Goal: Task Accomplishment & Management: Use online tool/utility

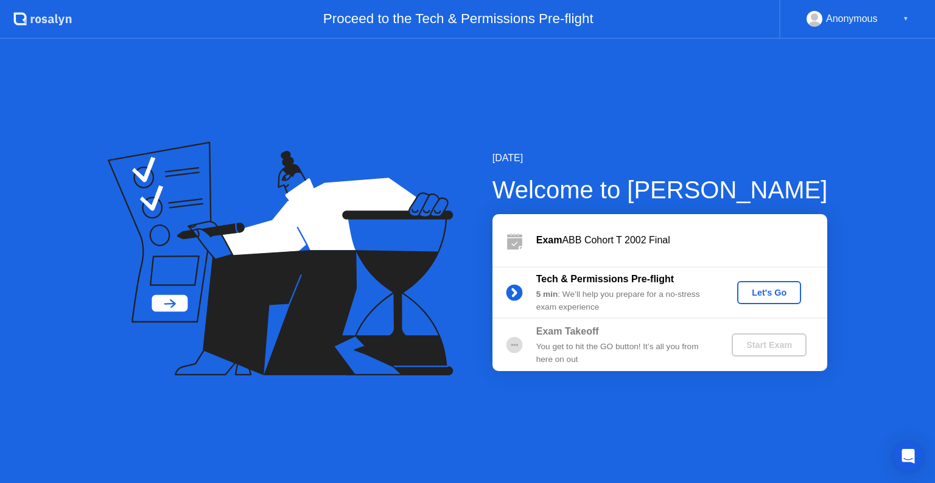
click at [776, 293] on div "Let's Go" at bounding box center [769, 293] width 54 height 10
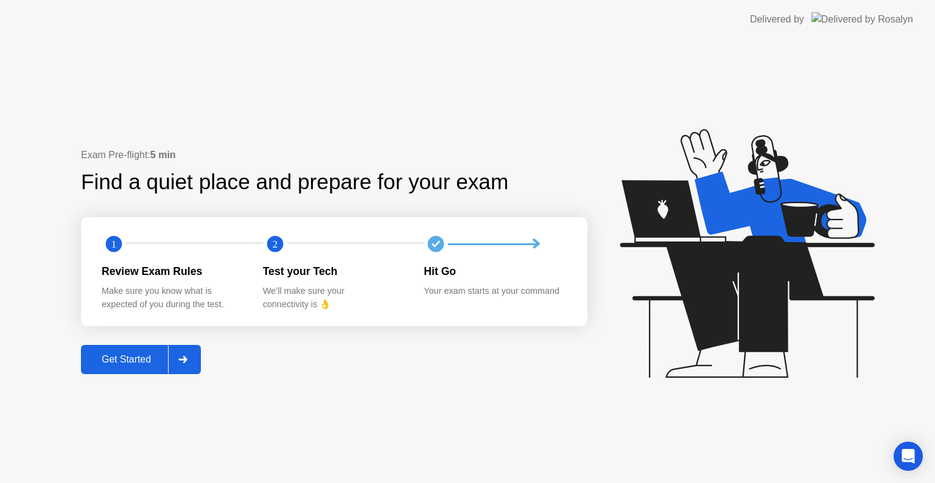
click at [136, 363] on div "Get Started" at bounding box center [126, 359] width 83 height 11
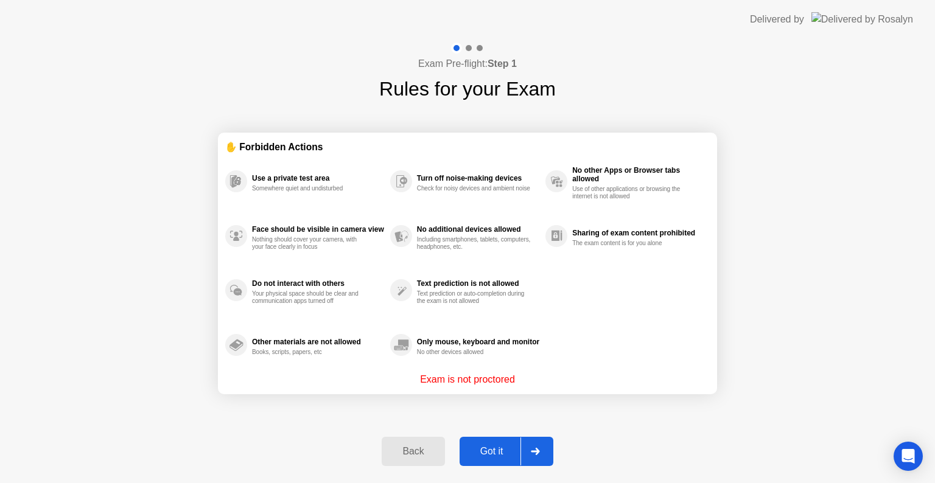
click at [489, 441] on button "Got it" at bounding box center [506, 451] width 94 height 29
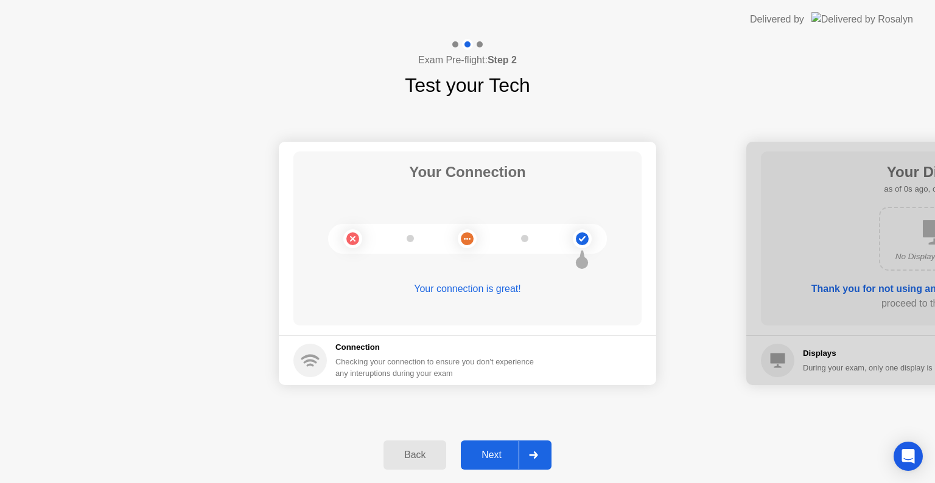
click at [484, 450] on div "Next" at bounding box center [491, 455] width 54 height 11
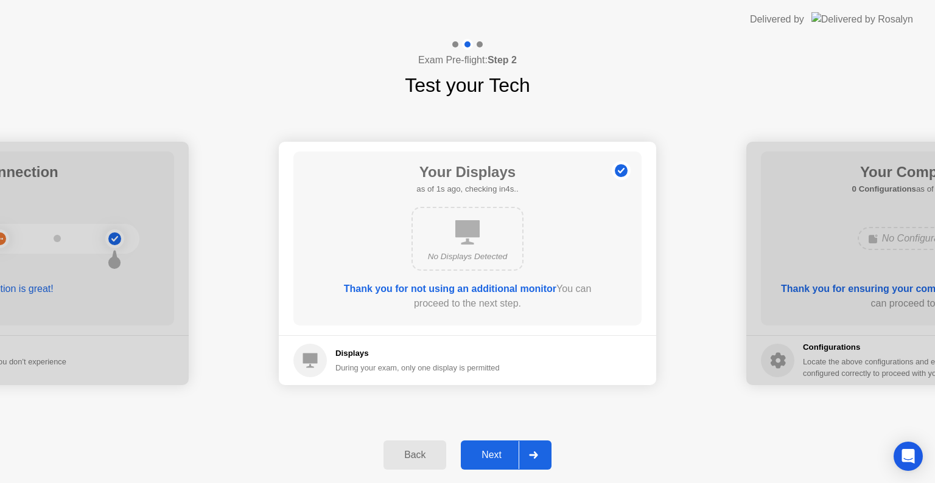
click at [487, 447] on button "Next" at bounding box center [506, 455] width 91 height 29
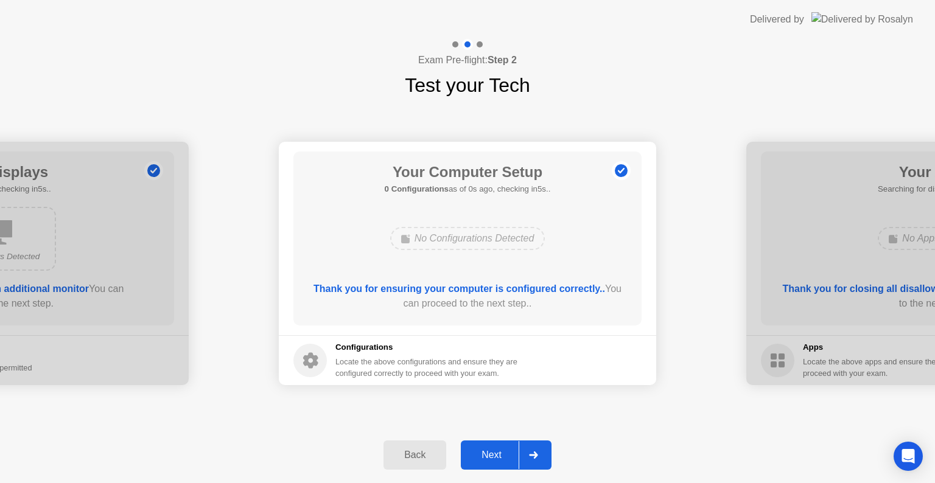
click at [483, 453] on div "Next" at bounding box center [491, 455] width 54 height 11
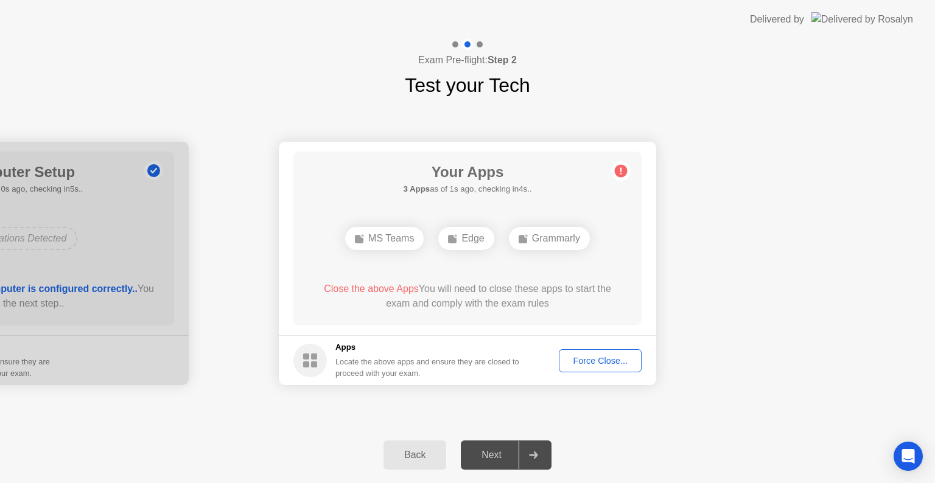
click at [598, 360] on div "Force Close..." at bounding box center [600, 361] width 74 height 10
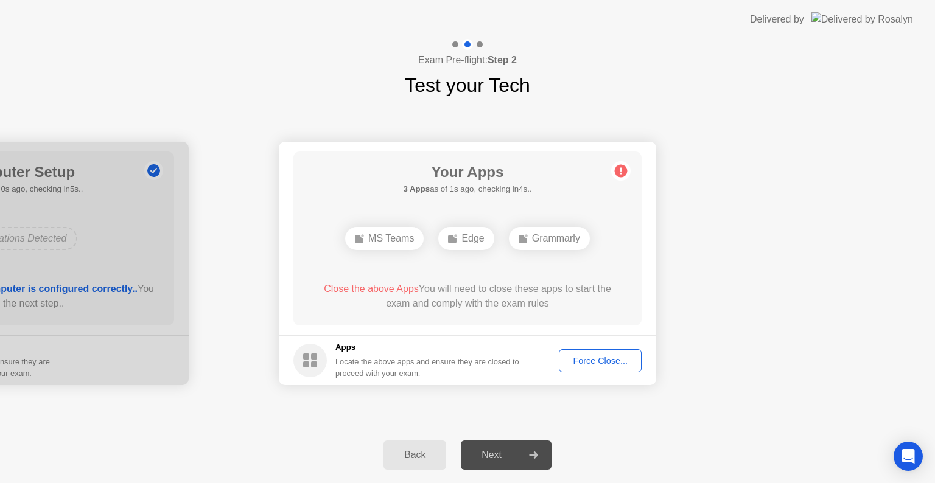
click at [584, 365] on div "Force Close..." at bounding box center [600, 361] width 74 height 10
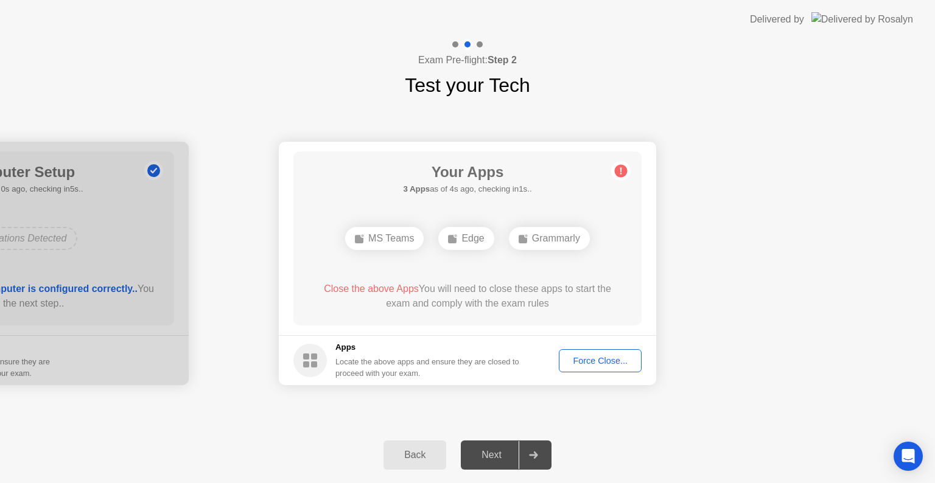
click at [487, 458] on div "Next" at bounding box center [491, 455] width 54 height 11
click at [604, 364] on div "Force Close..." at bounding box center [600, 361] width 74 height 10
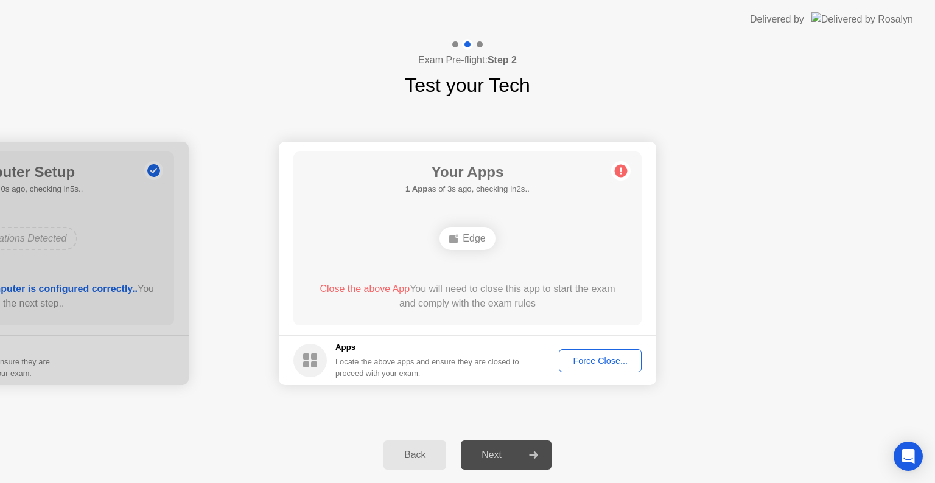
click at [596, 358] on div "Force Close..." at bounding box center [600, 361] width 74 height 10
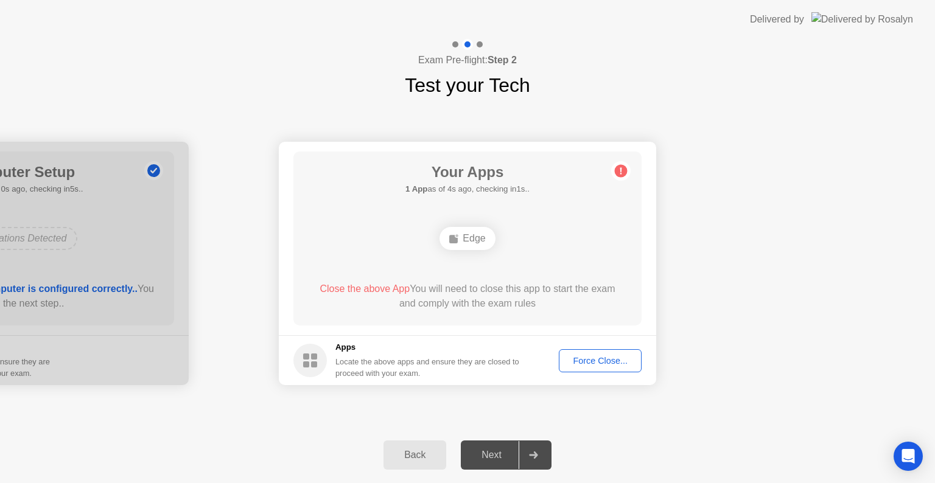
click at [607, 362] on div "Force Close..." at bounding box center [600, 361] width 74 height 10
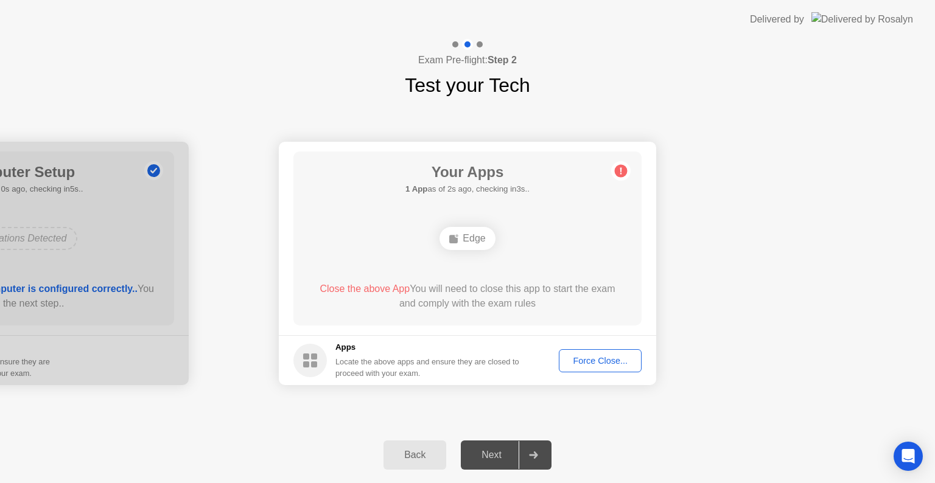
click at [585, 353] on button "Force Close..." at bounding box center [600, 360] width 83 height 23
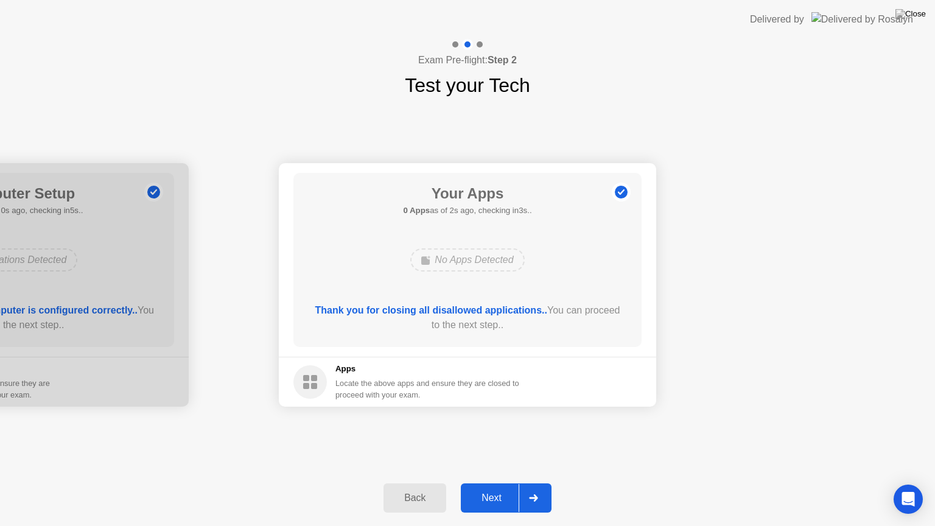
click at [512, 483] on div "Next" at bounding box center [491, 497] width 54 height 11
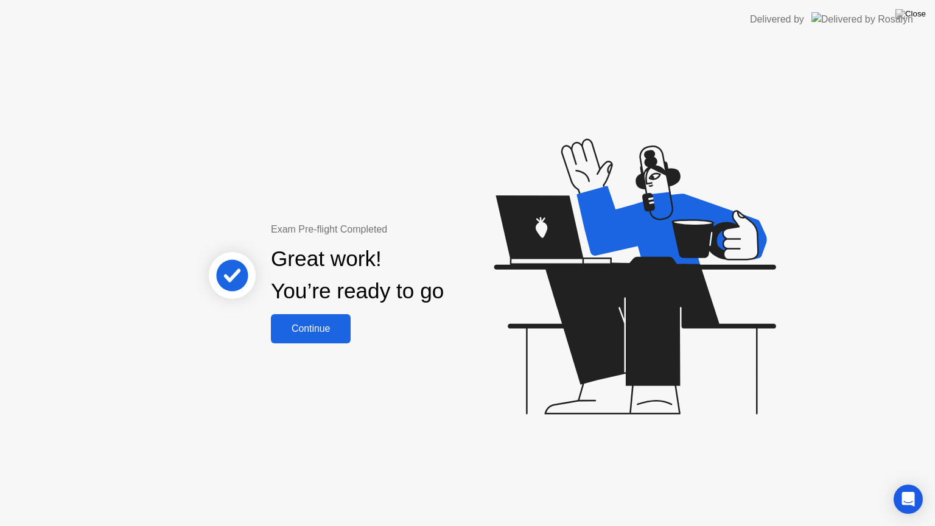
click at [314, 330] on div "Continue" at bounding box center [310, 328] width 72 height 11
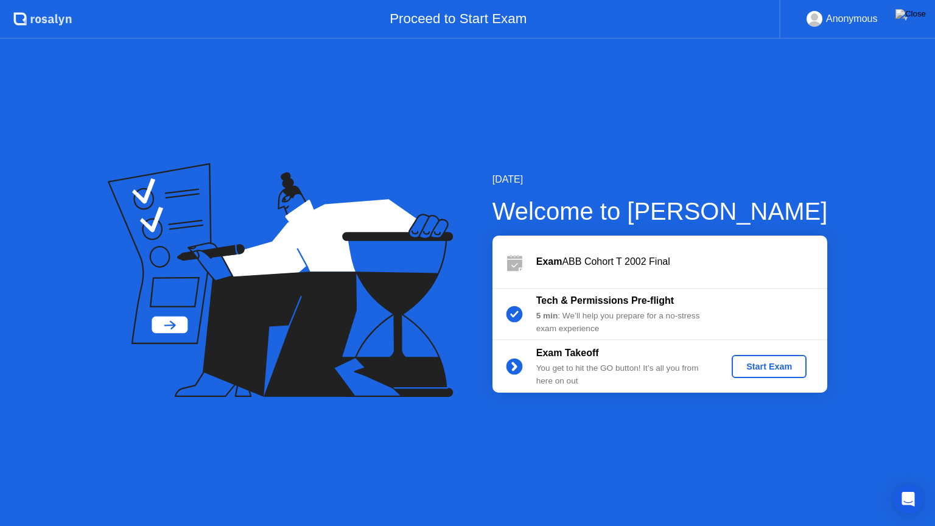
click at [766, 369] on div "Start Exam" at bounding box center [768, 366] width 65 height 10
